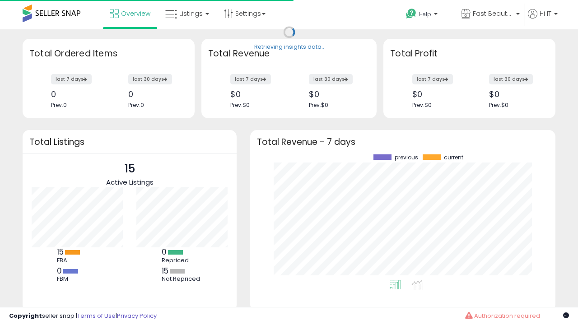
scroll to position [125, 287]
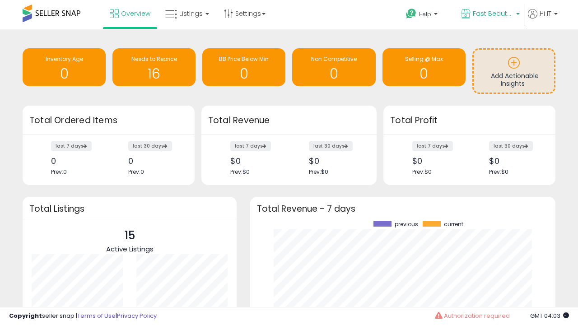
click at [489, 14] on span "Fast Beauty ([GEOGRAPHIC_DATA])" at bounding box center [493, 13] width 41 height 9
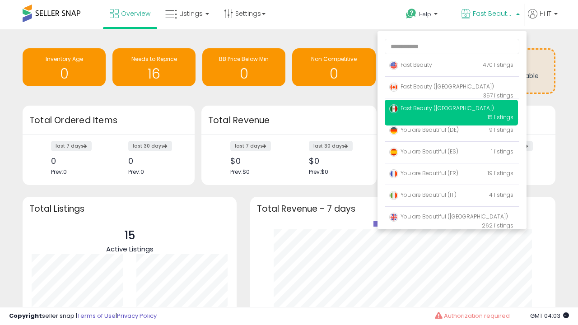
click at [451, 88] on span "Fast Beauty ([GEOGRAPHIC_DATA])" at bounding box center [441, 87] width 105 height 8
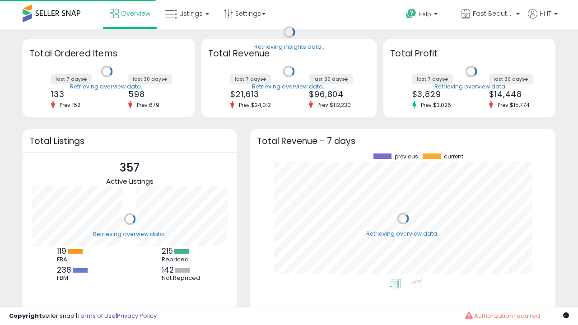
scroll to position [125, 287]
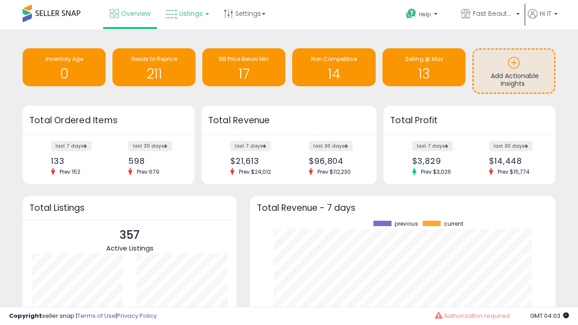
click at [186, 14] on span "Listings" at bounding box center [190, 13] width 23 height 9
